Goal: Find specific page/section: Find specific page/section

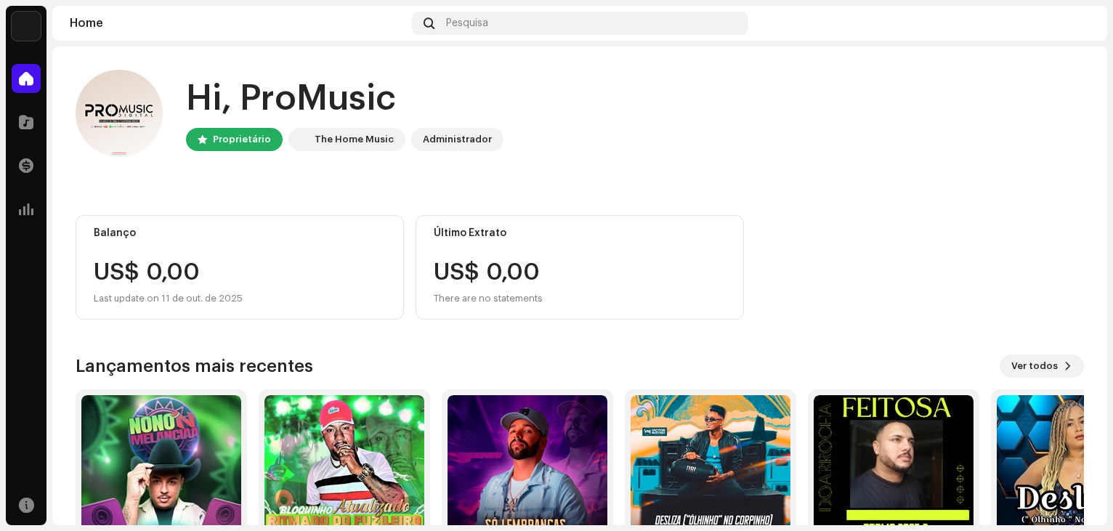
scroll to position [73, 0]
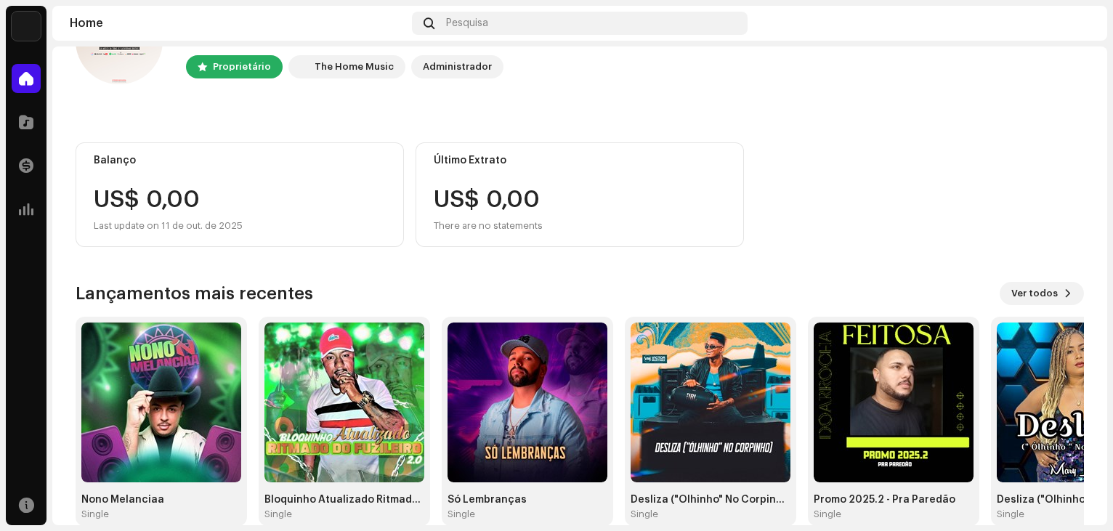
click at [18, 188] on div "Home Catálogo Transações Análise" at bounding box center [26, 143] width 41 height 171
click at [25, 203] on span at bounding box center [26, 209] width 15 height 12
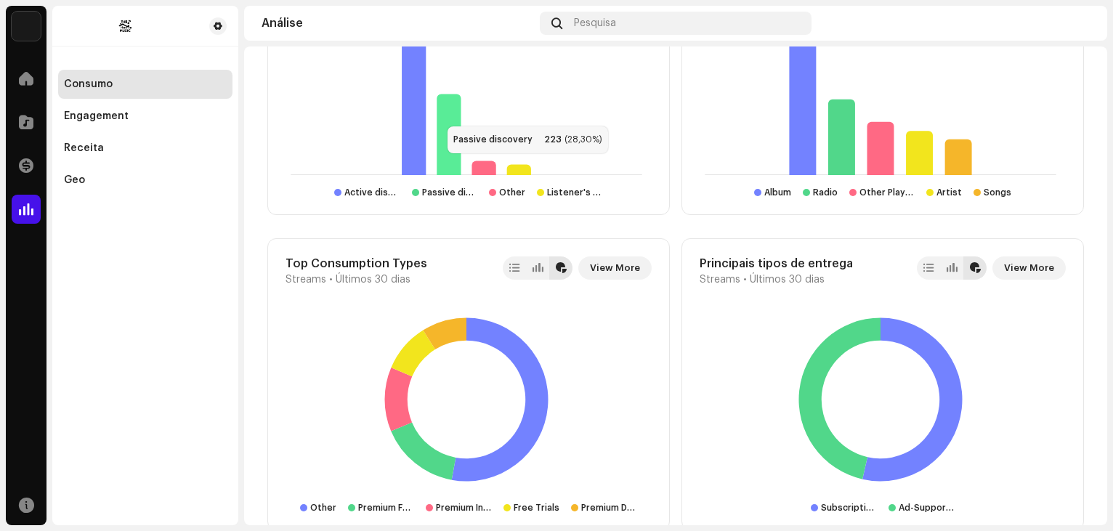
scroll to position [1598, 0]
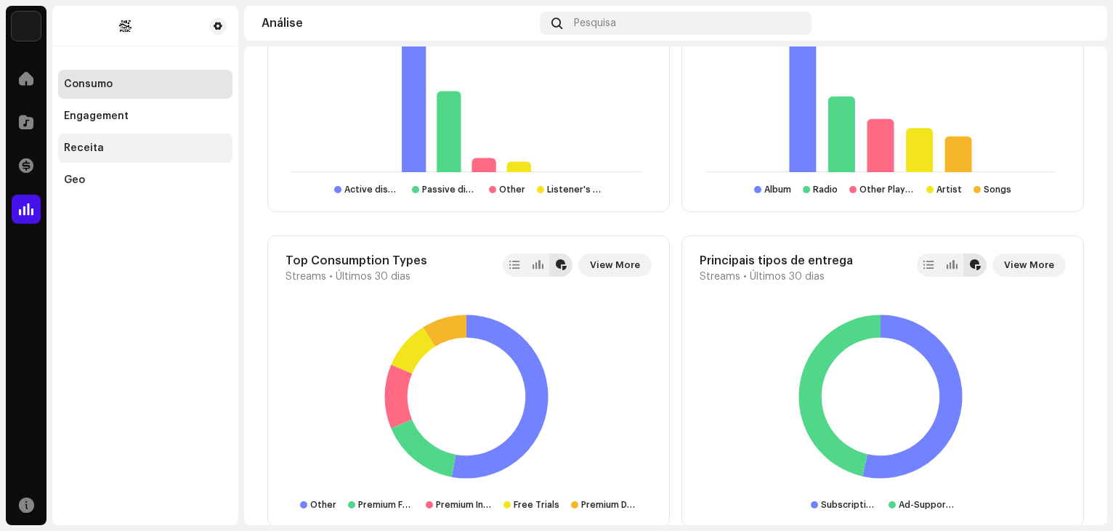
click at [102, 149] on div "Receita" at bounding box center [145, 148] width 163 height 12
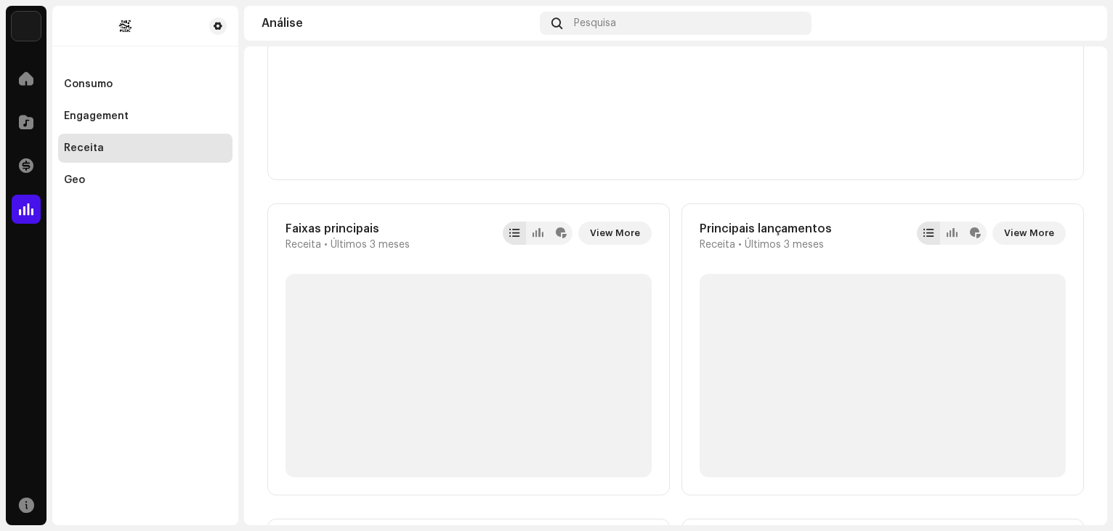
scroll to position [581, 0]
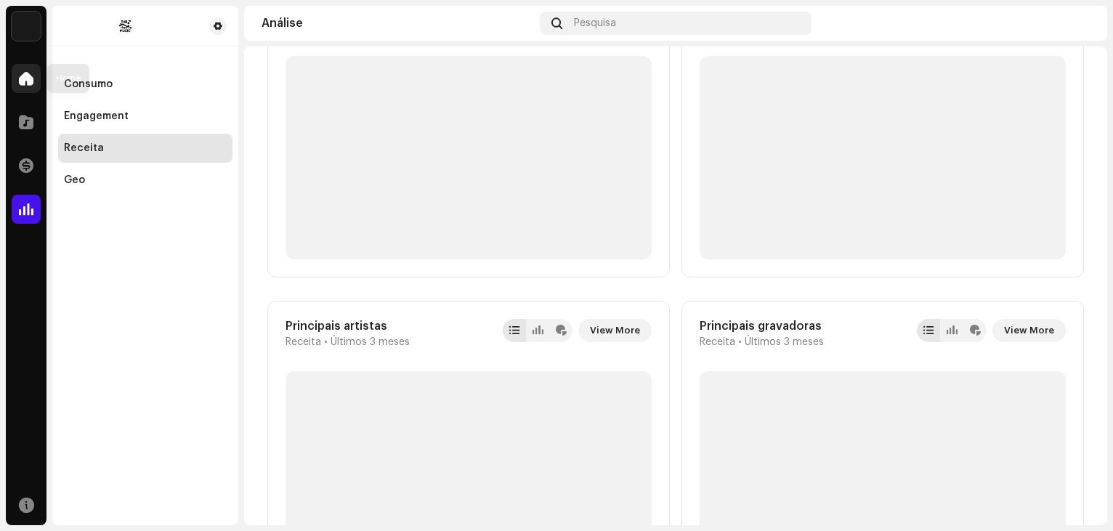
click at [31, 74] on span at bounding box center [26, 79] width 15 height 12
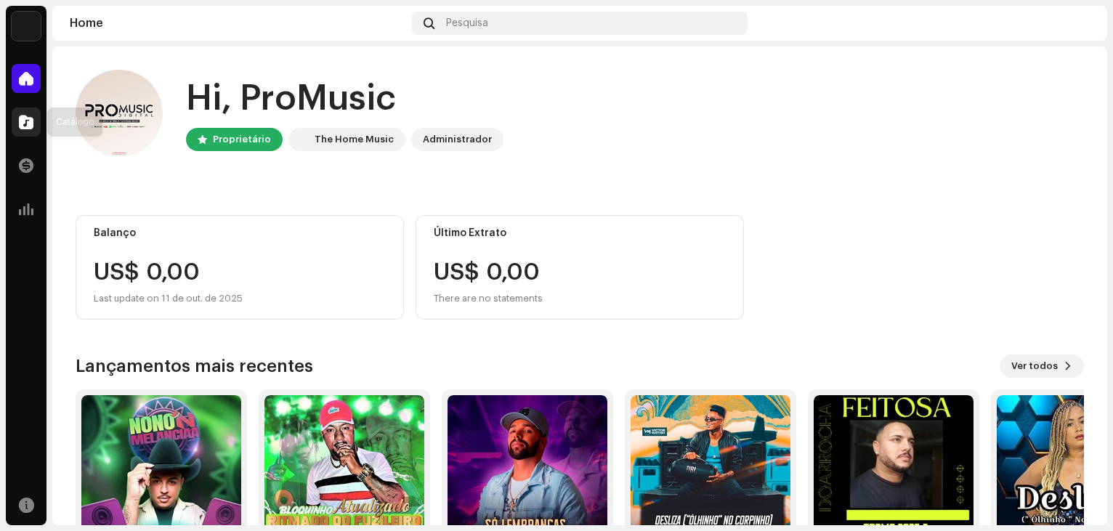
click at [33, 123] on span at bounding box center [26, 122] width 15 height 12
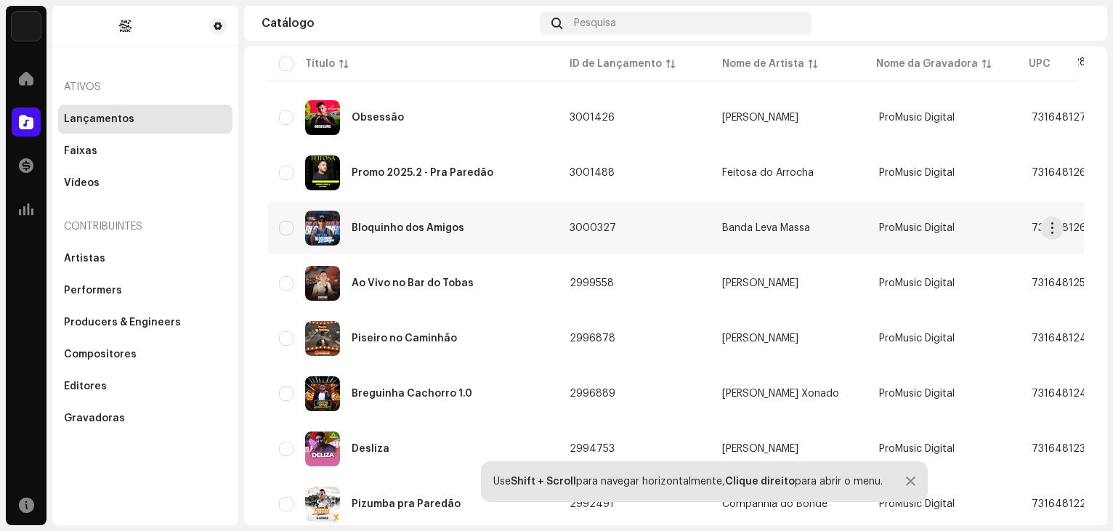
scroll to position [463, 0]
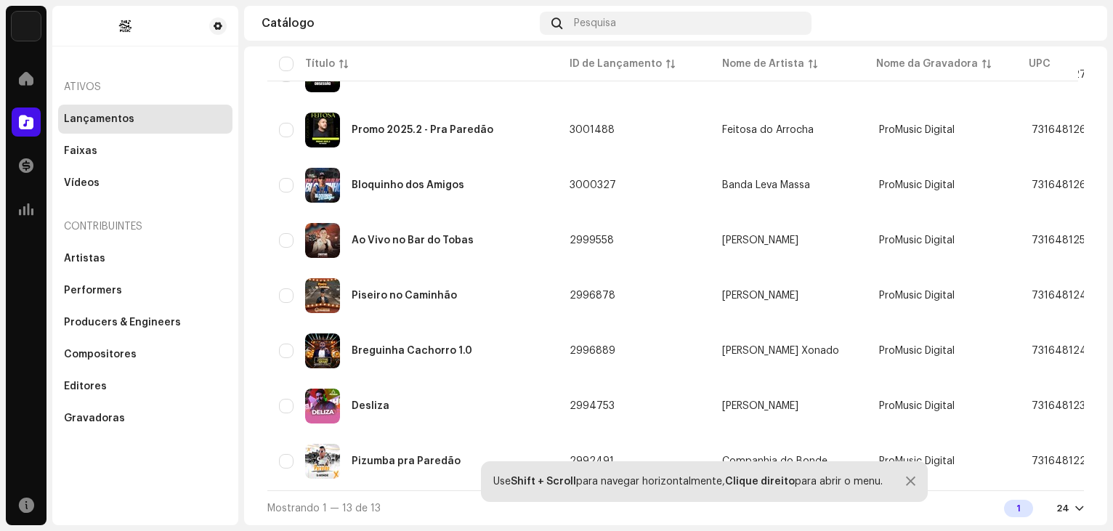
click at [1075, 508] on div at bounding box center [1079, 509] width 9 height 12
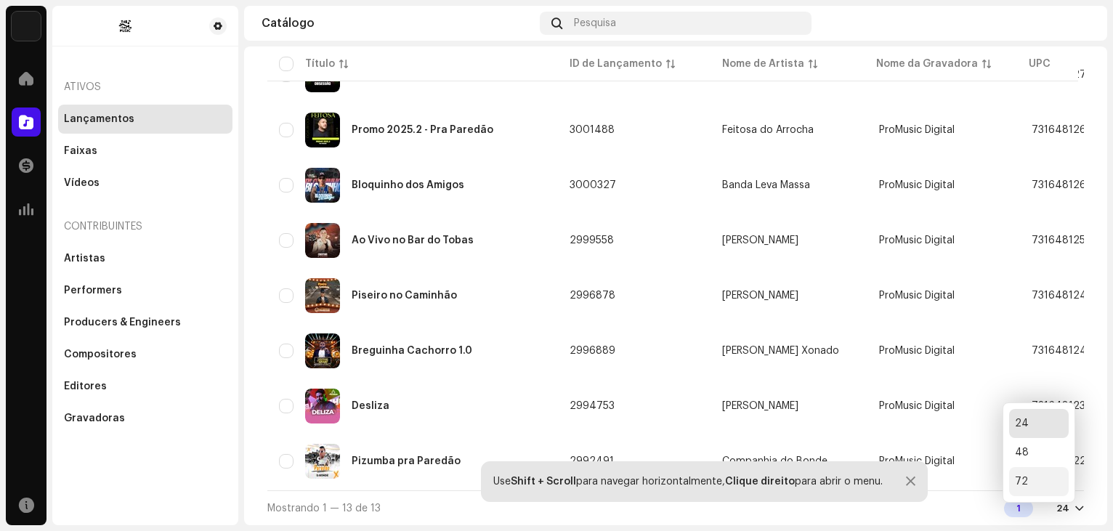
click at [1030, 485] on div "72" at bounding box center [1039, 481] width 60 height 29
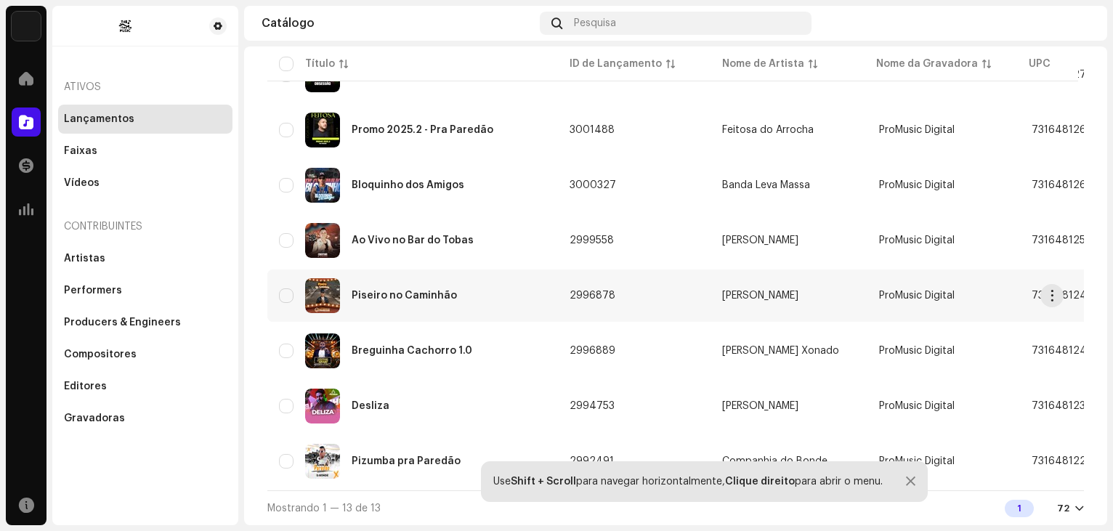
scroll to position [463, 0]
